Goal: Task Accomplishment & Management: Use online tool/utility

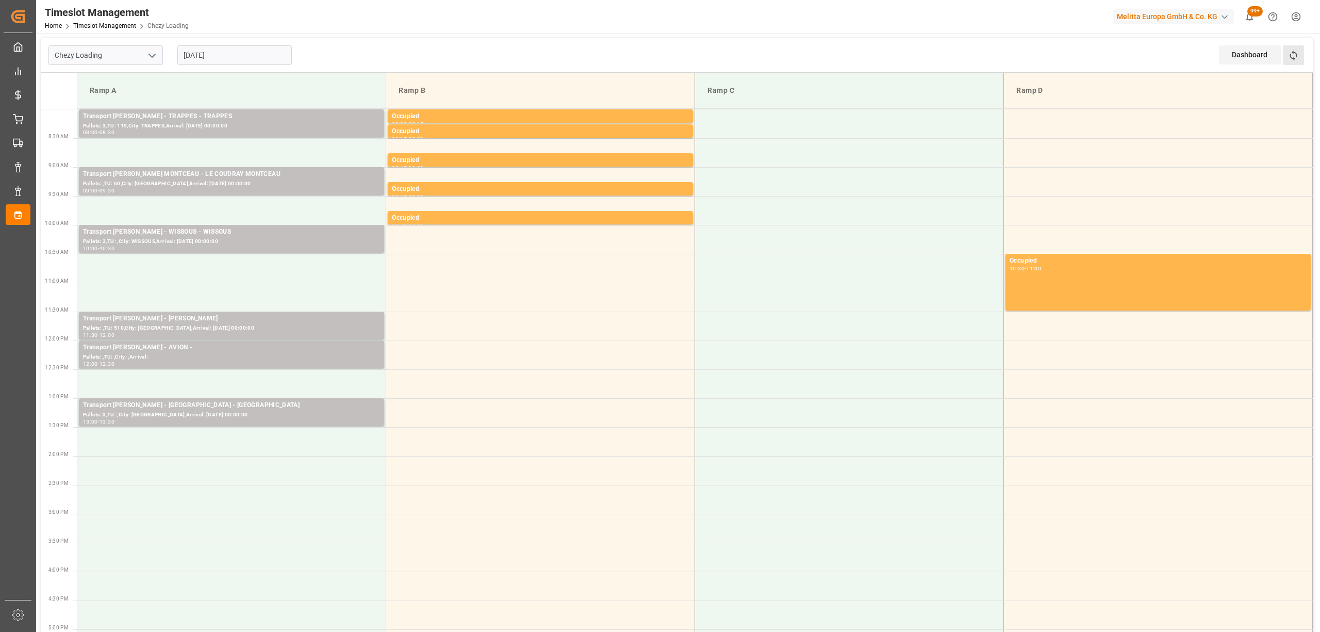
click at [1302, 61] on button "Refresh Time Slots" at bounding box center [1293, 55] width 21 height 20
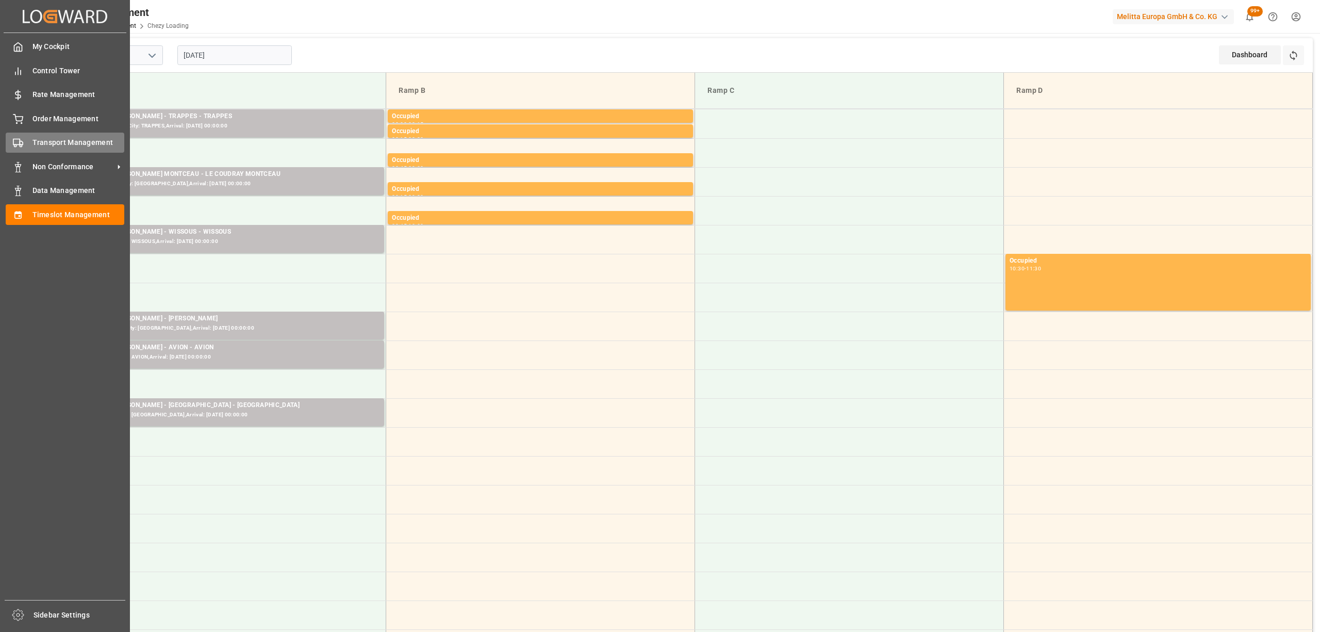
click at [25, 144] on div "Transport Management Transport Management" at bounding box center [65, 143] width 119 height 20
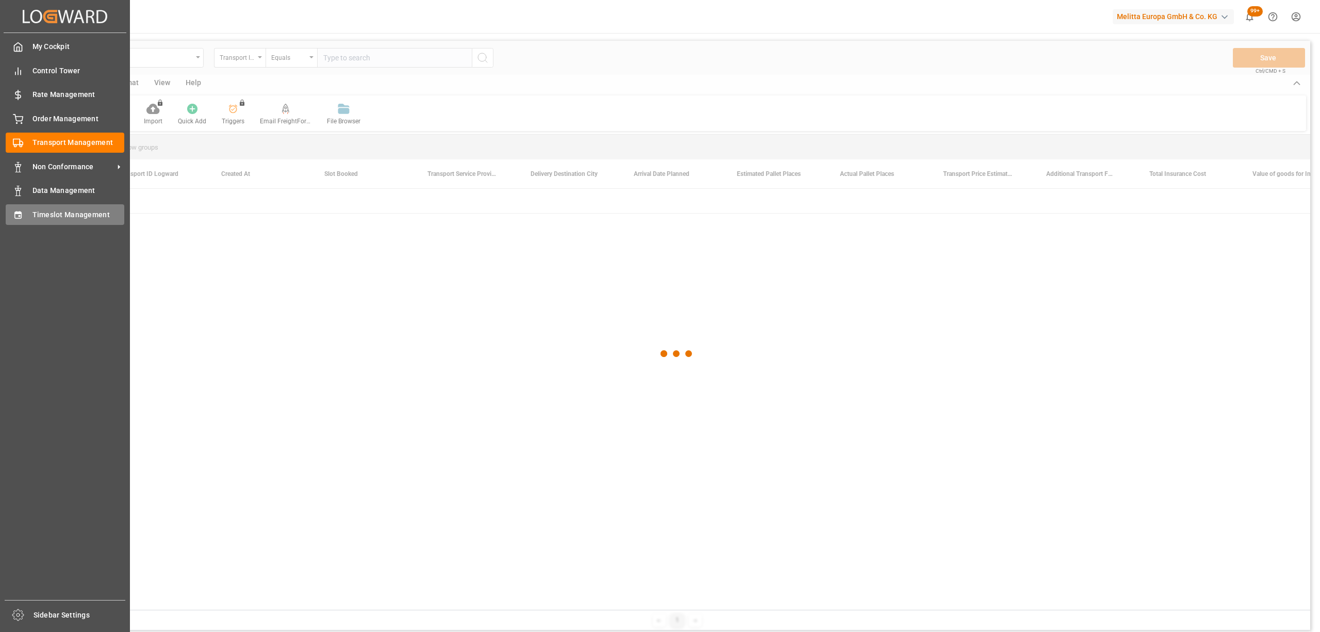
click at [31, 223] on div "Timeslot Management Timeslot Management" at bounding box center [65, 214] width 119 height 20
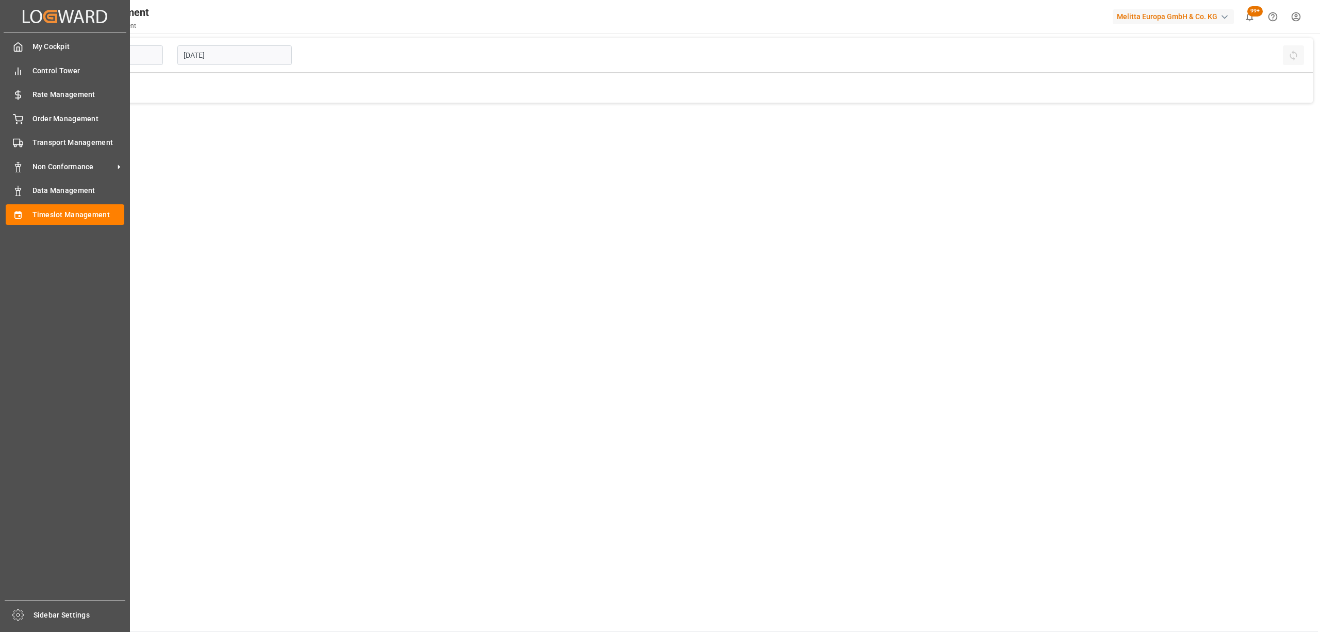
click at [34, 217] on span "Timeslot Management" at bounding box center [78, 214] width 92 height 11
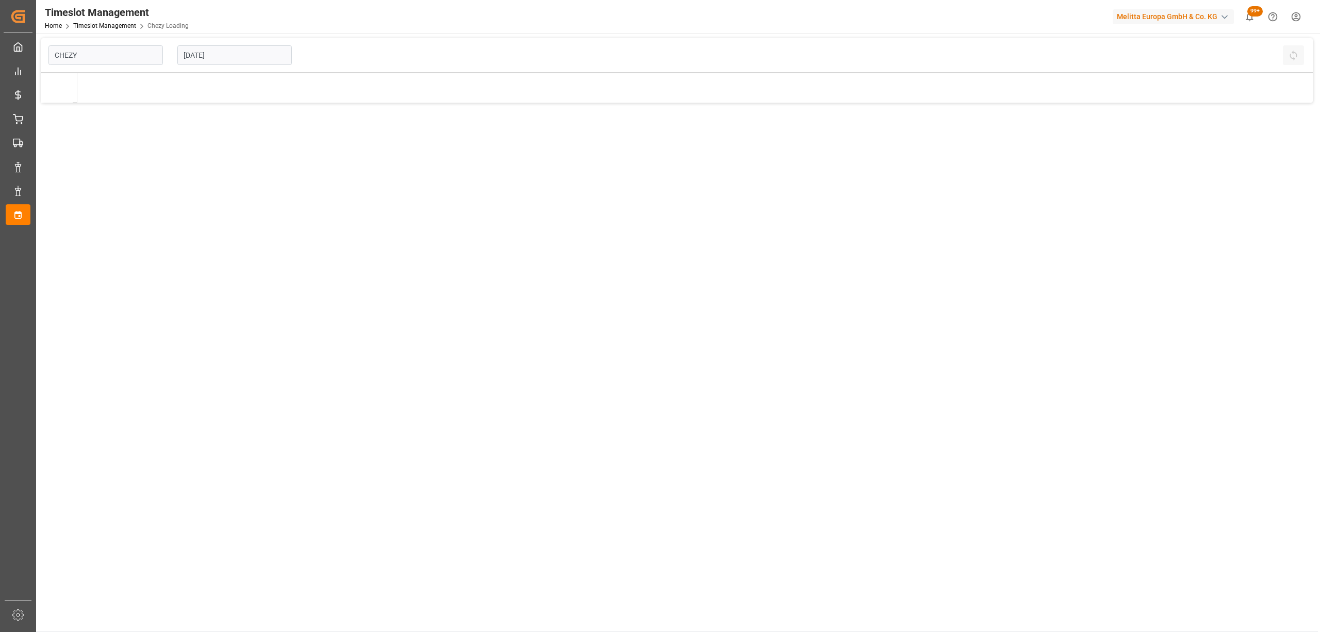
click at [219, 52] on input "[DATE]" at bounding box center [234, 55] width 115 height 20
type input "Chezy Loading"
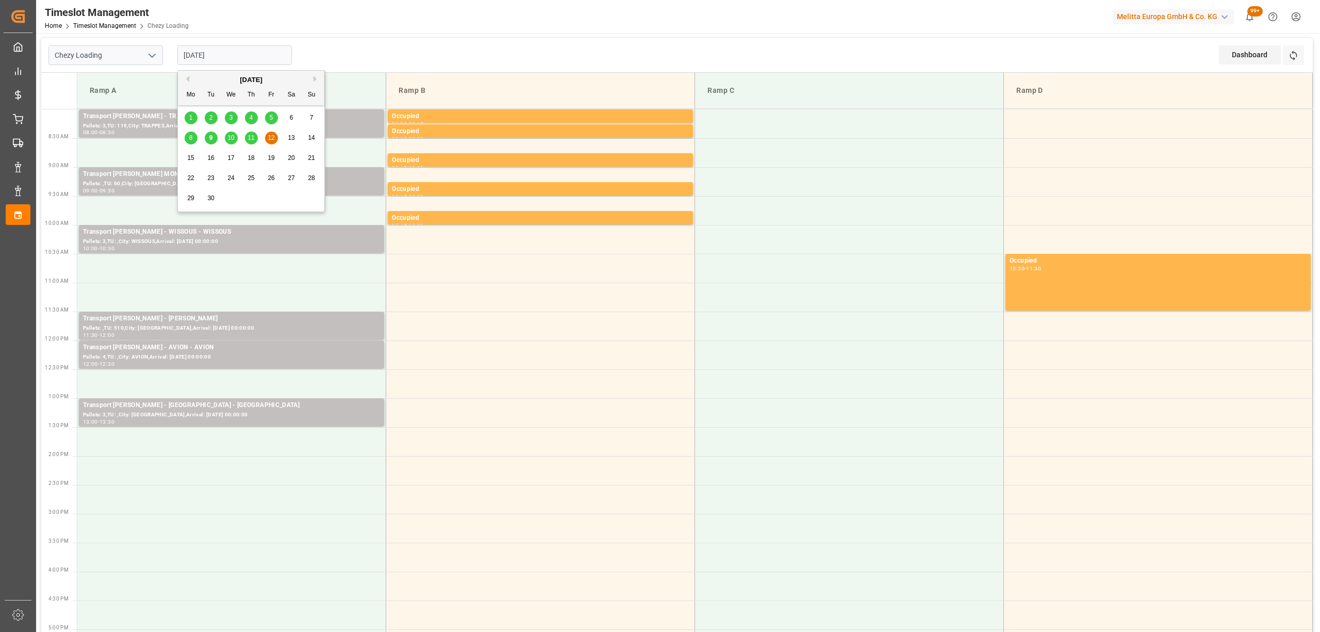
click at [215, 142] on div "9" at bounding box center [211, 138] width 13 height 12
type input "[DATE]"
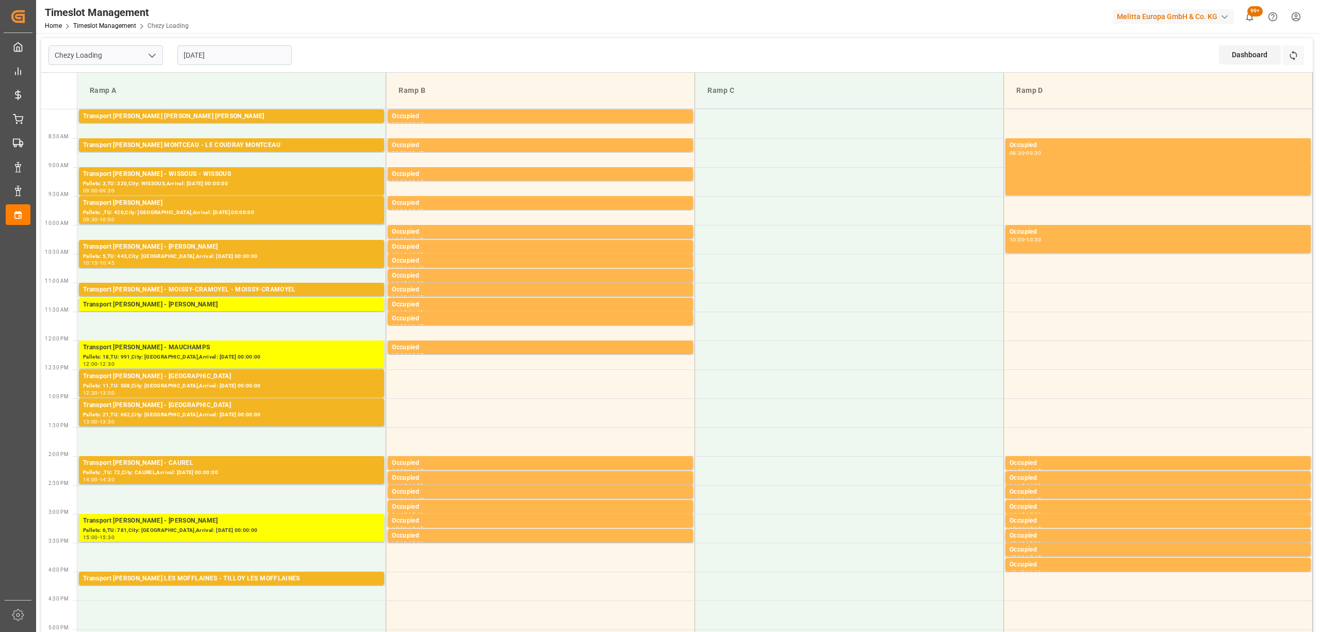
click at [1309, 64] on div "Dashboard View Dashboard Refresh Time Slots" at bounding box center [1266, 55] width 94 height 34
click at [1297, 56] on icon at bounding box center [1293, 56] width 7 height 10
click at [1302, 50] on button "Refresh Time Slots" at bounding box center [1293, 55] width 21 height 20
